Goal: Task Accomplishment & Management: Manage account settings

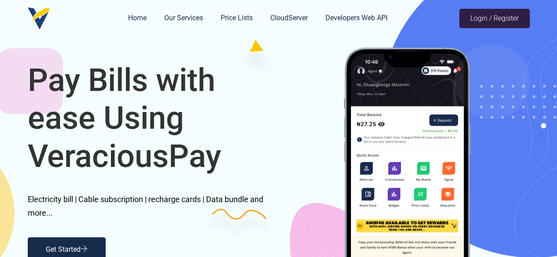
click at [490, 20] on link "Login / Register" at bounding box center [494, 18] width 70 height 19
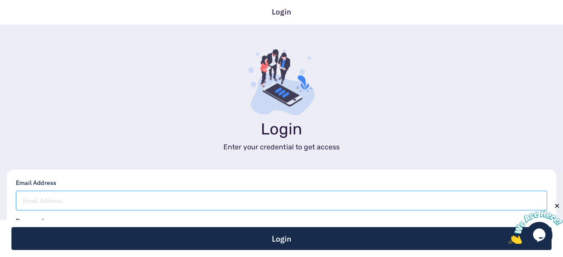
click at [61, 202] on input "email" at bounding box center [282, 201] width 532 height 20
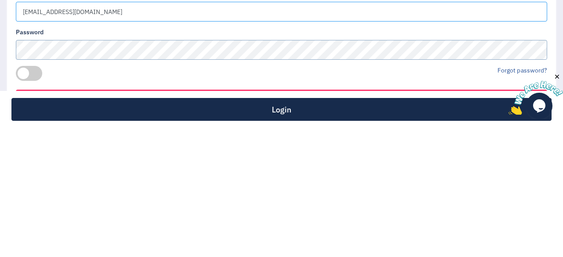
scroll to position [60, 0]
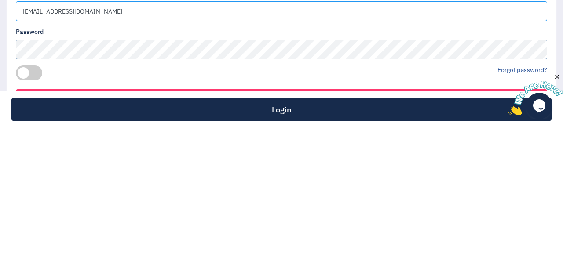
type input "001samuellee@gmail.com"
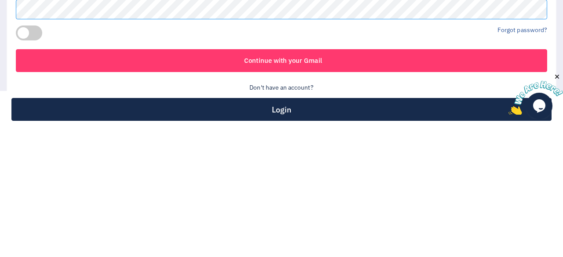
scroll to position [101, 0]
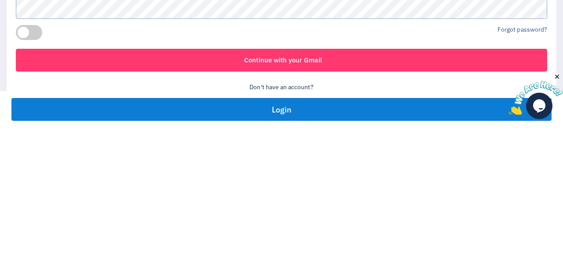
click at [449, 240] on button "Login" at bounding box center [281, 239] width 540 height 23
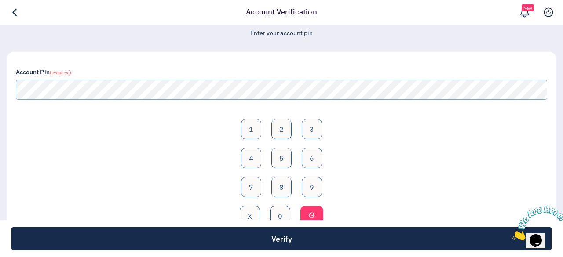
scroll to position [78, 0]
click at [282, 126] on button "2" at bounding box center [282, 129] width 20 height 20
click at [312, 126] on button "3" at bounding box center [312, 129] width 20 height 20
click at [281, 128] on button "2" at bounding box center [282, 129] width 20 height 20
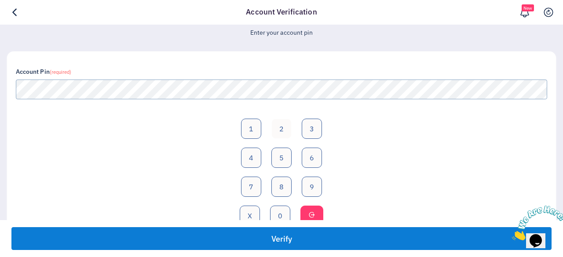
click at [269, 246] on button "Verify" at bounding box center [281, 239] width 540 height 23
